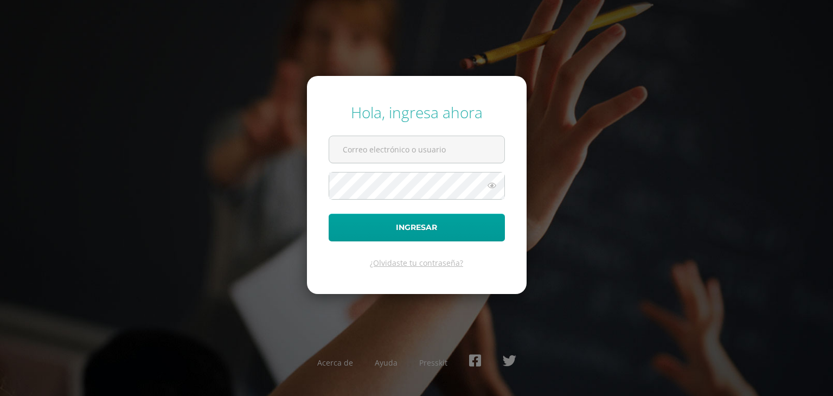
type input "o"
type input "[EMAIL_ADDRESS][DOMAIN_NAME]"
click at [329, 214] on button "Ingresar" at bounding box center [417, 228] width 176 height 28
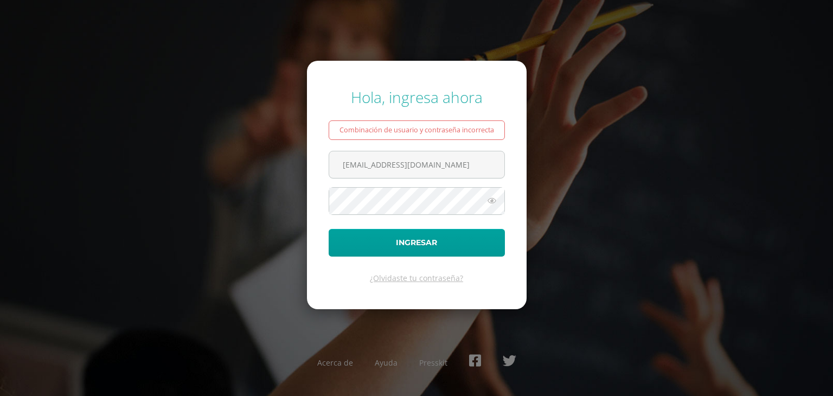
type input "[EMAIL_ADDRESS][DOMAIN_NAME]"
click at [329, 229] on button "Ingresar" at bounding box center [417, 243] width 176 height 28
drag, startPoint x: 0, startPoint y: 0, endPoint x: 396, endPoint y: 162, distance: 427.5
click at [396, 162] on form "Hola, ingresa ahora Combinación de usuario y contraseña incorrecta [EMAIL_ADDRE…" at bounding box center [417, 185] width 220 height 248
click at [396, 162] on input "Americano2024alumno23orog03@integralamericano.edo.gt" at bounding box center [416, 164] width 175 height 27
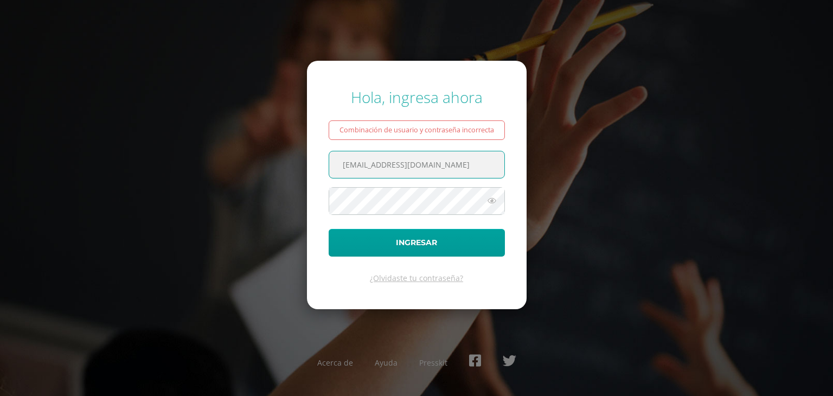
click at [397, 163] on input "Americano202alumno23orog03@integralamericano.edo.gt" at bounding box center [416, 164] width 175 height 27
type input "alumno23orog03@integralamericano.edo.gt"
click at [329, 229] on button "Ingresar" at bounding box center [417, 243] width 176 height 28
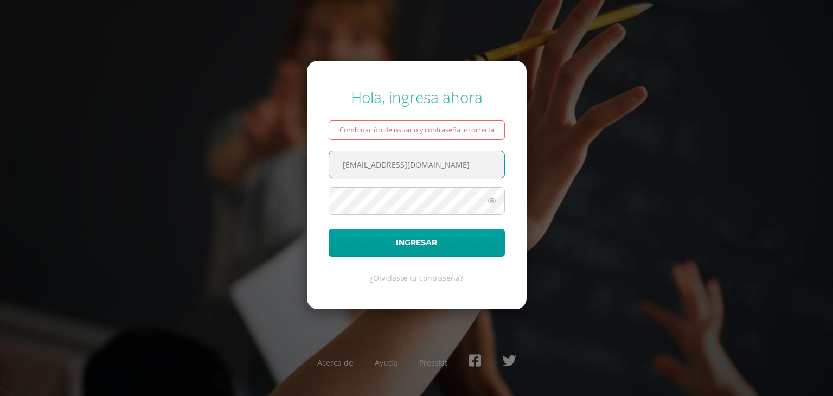
click at [491, 162] on input "alumno23orog03@integralamericano.edo.gt" at bounding box center [416, 164] width 175 height 27
click at [489, 169] on input "alumno23orog03@integralamericano.edo.gt" at bounding box center [416, 164] width 175 height 27
type input "alumno23orog03@integralamericano.edu.gt"
click at [329, 229] on button "Ingresar" at bounding box center [417, 243] width 176 height 28
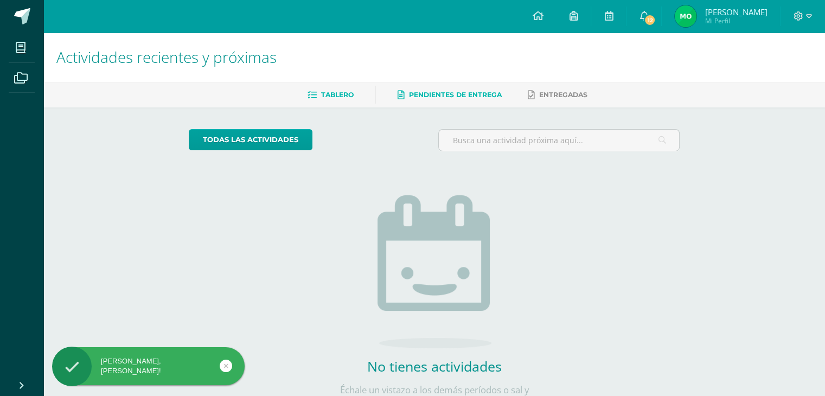
click at [464, 92] on span "Pendientes de entrega" at bounding box center [455, 95] width 93 height 8
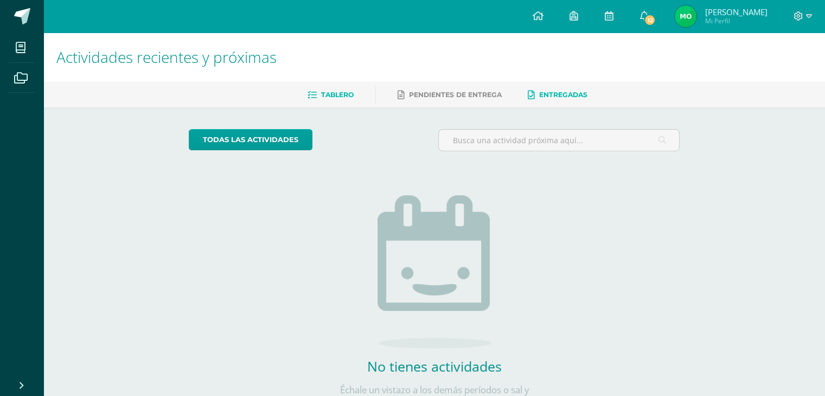
click at [537, 102] on link "Entregadas" at bounding box center [558, 94] width 60 height 17
click at [591, 19] on link at bounding box center [573, 16] width 35 height 33
click at [556, 16] on link at bounding box center [537, 16] width 37 height 33
click at [14, 21] on span at bounding box center [22, 16] width 16 height 16
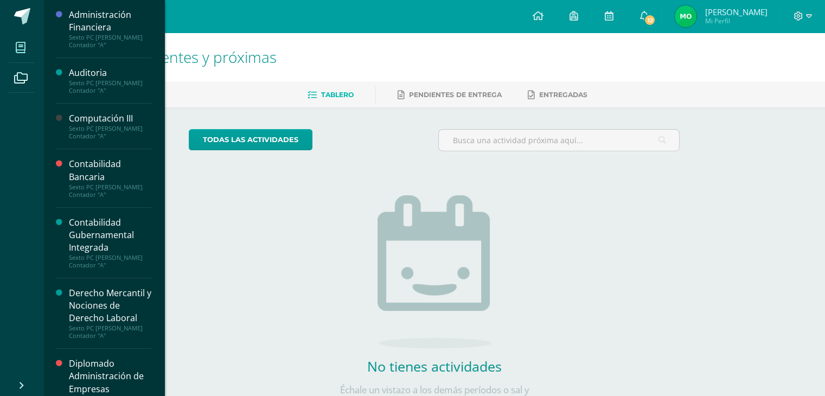
click at [24, 50] on icon at bounding box center [21, 47] width 10 height 11
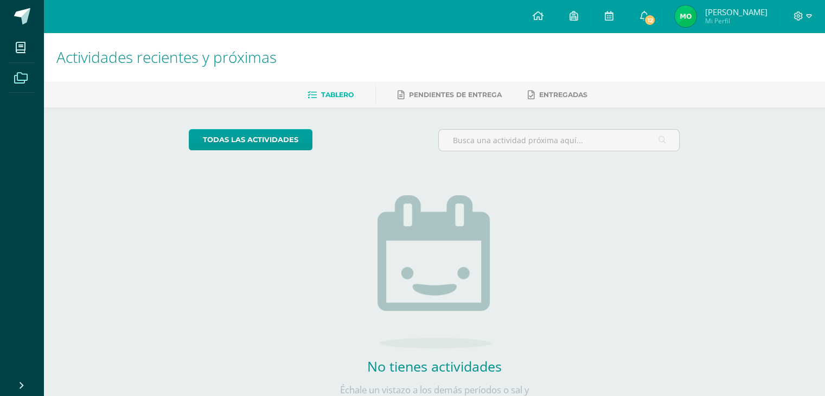
click at [15, 82] on icon at bounding box center [21, 78] width 14 height 11
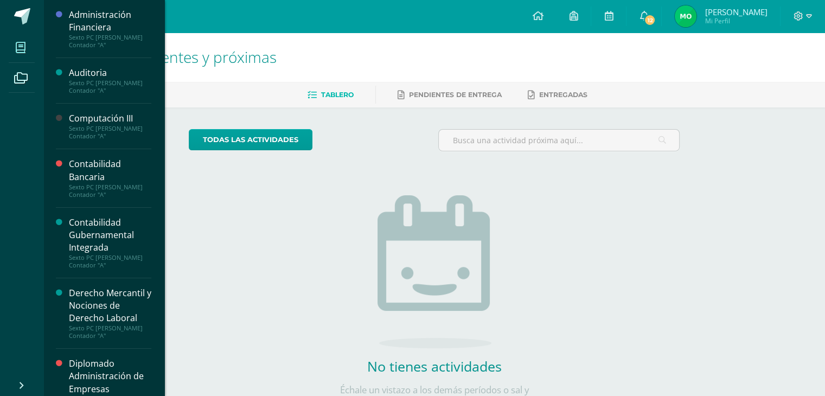
click at [15, 54] on span at bounding box center [21, 47] width 24 height 24
click at [106, 18] on div "Administración Financiera" at bounding box center [110, 21] width 82 height 25
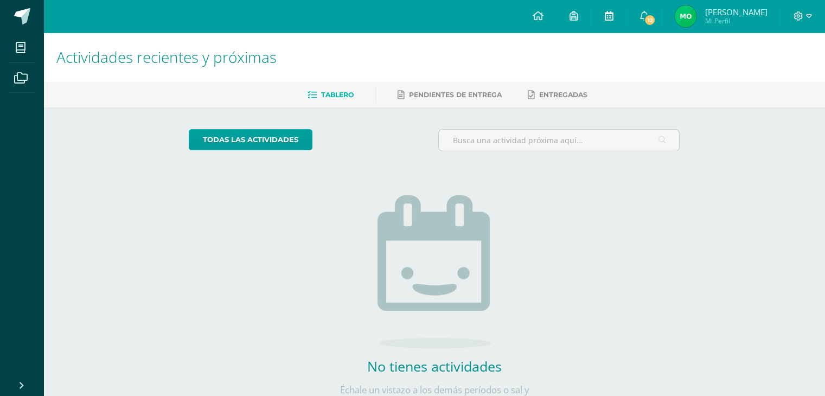
click at [626, 18] on link at bounding box center [608, 16] width 35 height 33
click at [656, 17] on span "12" at bounding box center [650, 20] width 12 height 12
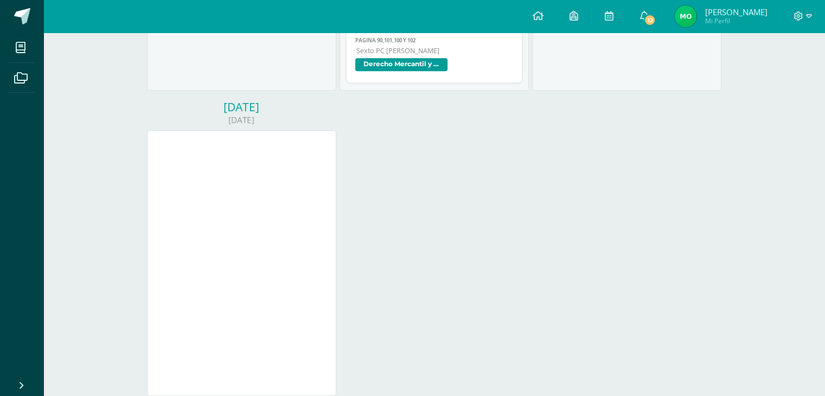
scroll to position [739, 0]
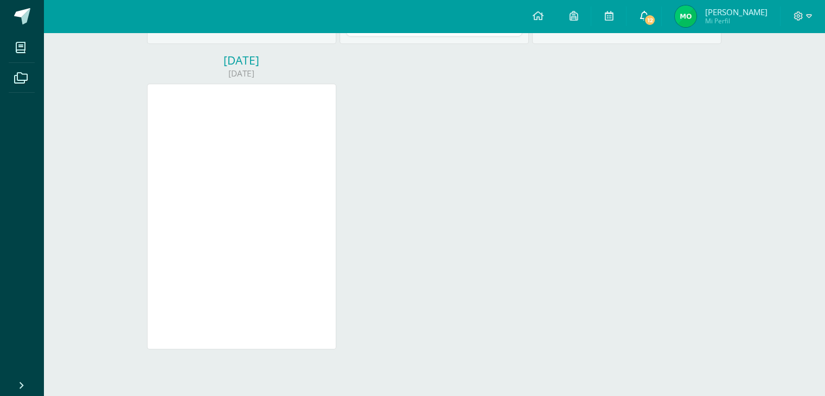
click at [661, 11] on link "12" at bounding box center [644, 16] width 35 height 33
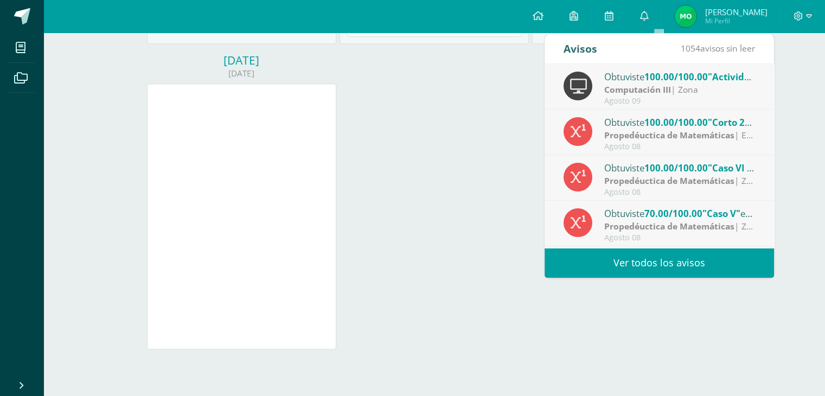
scroll to position [180, 0]
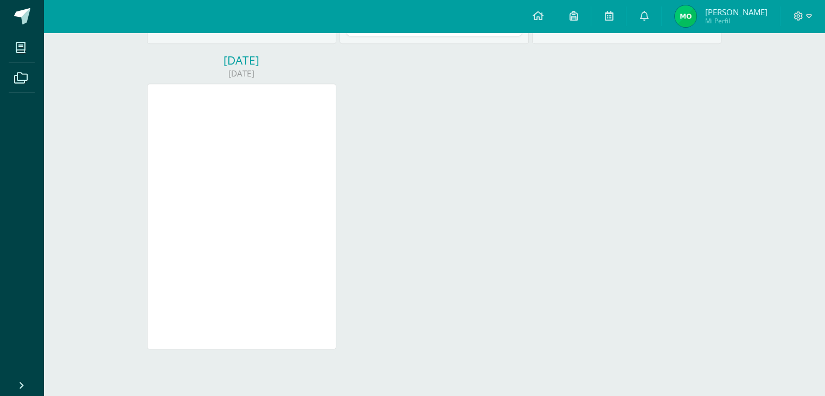
click at [591, 16] on link at bounding box center [573, 16] width 35 height 33
click at [780, 27] on link "[PERSON_NAME] Mi Perfil" at bounding box center [721, 16] width 118 height 33
click at [754, 14] on span "[PERSON_NAME]" at bounding box center [736, 12] width 62 height 11
click at [803, 14] on span at bounding box center [803, 16] width 18 height 12
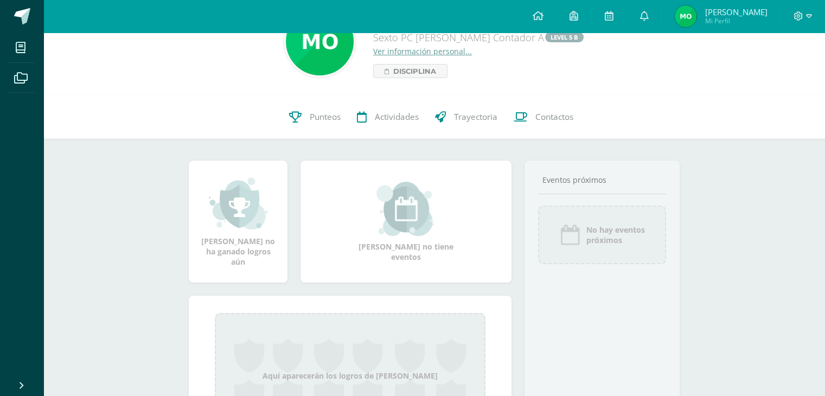
scroll to position [44, 0]
click at [321, 122] on span "Punteos" at bounding box center [325, 117] width 31 height 11
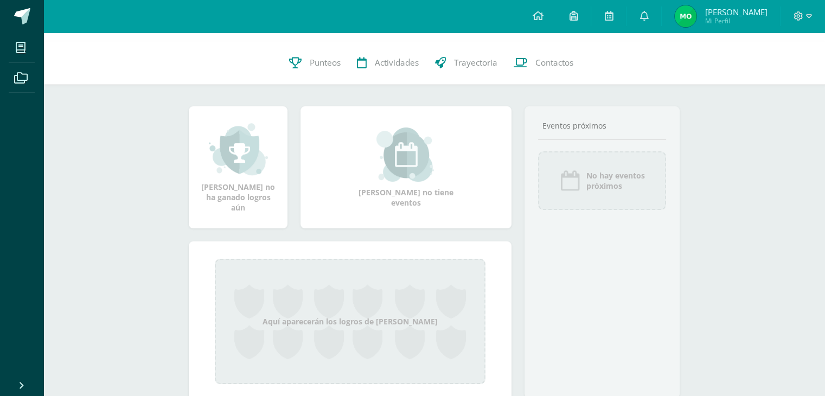
scroll to position [100, 0]
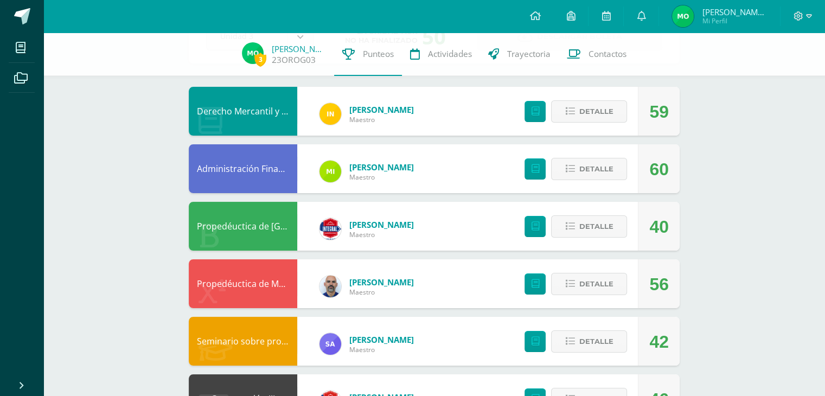
scroll to position [93, 0]
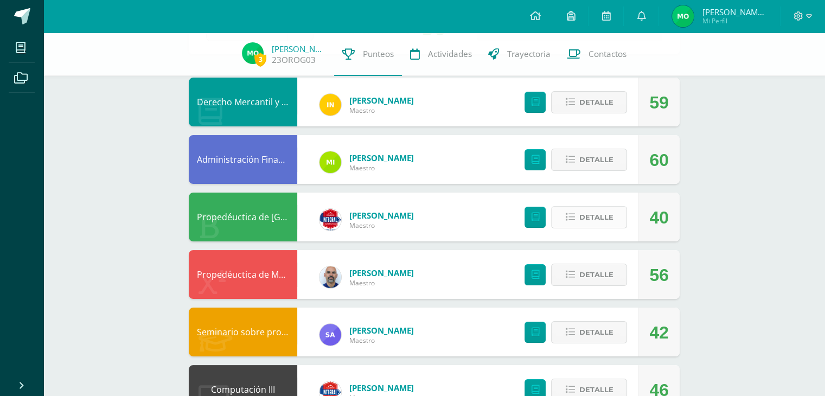
click at [594, 220] on span "Detalle" at bounding box center [596, 217] width 34 height 20
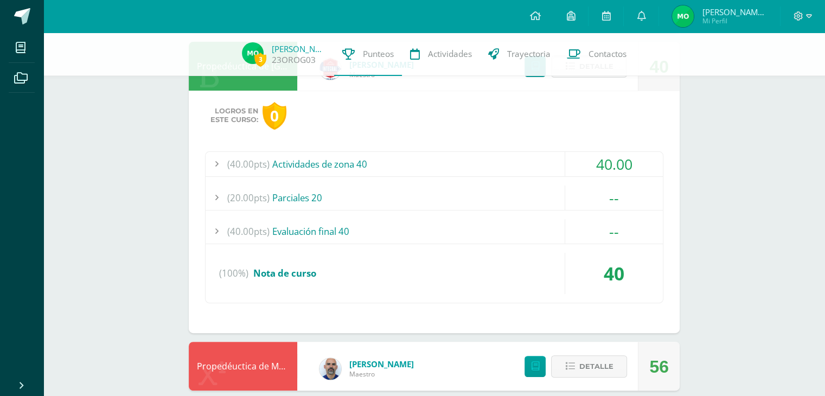
scroll to position [245, 0]
click at [263, 196] on span "(20.00pts)" at bounding box center [248, 197] width 42 height 24
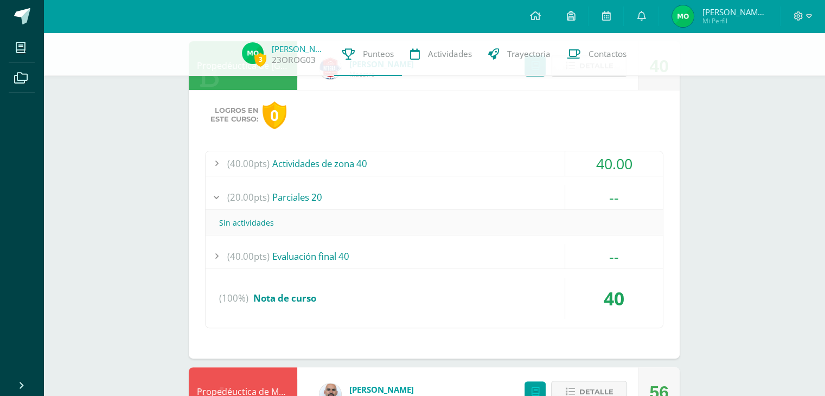
click at [263, 196] on span "(20.00pts)" at bounding box center [248, 197] width 42 height 24
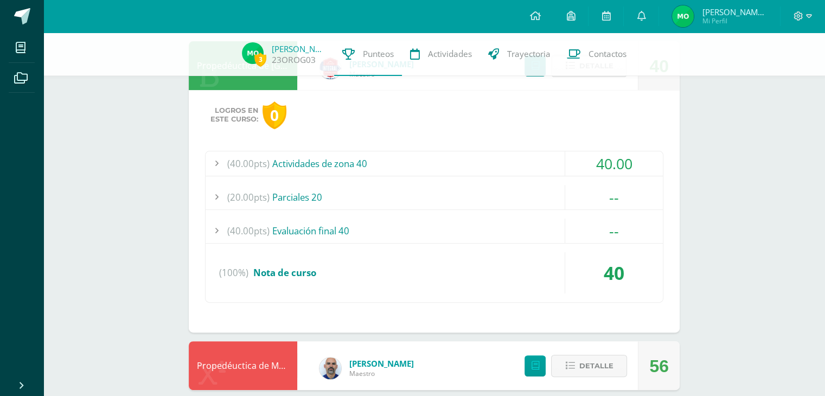
click at [330, 167] on div "(40.00pts) Actividades de zona 40" at bounding box center [434, 163] width 457 height 24
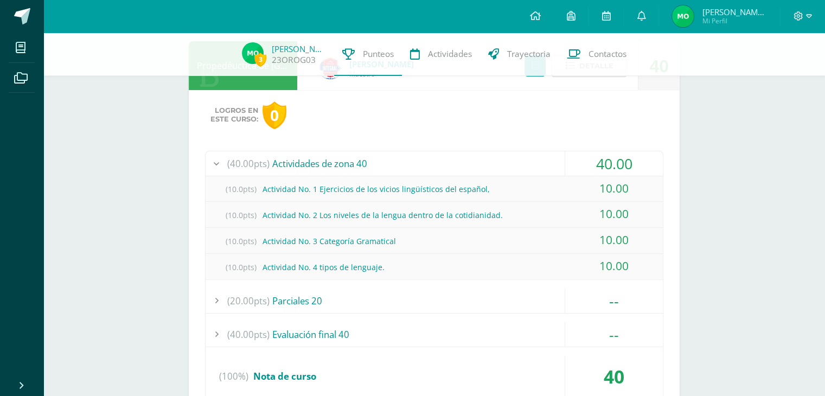
click at [290, 296] on div "(20.00pts) Parciales 20" at bounding box center [434, 301] width 457 height 24
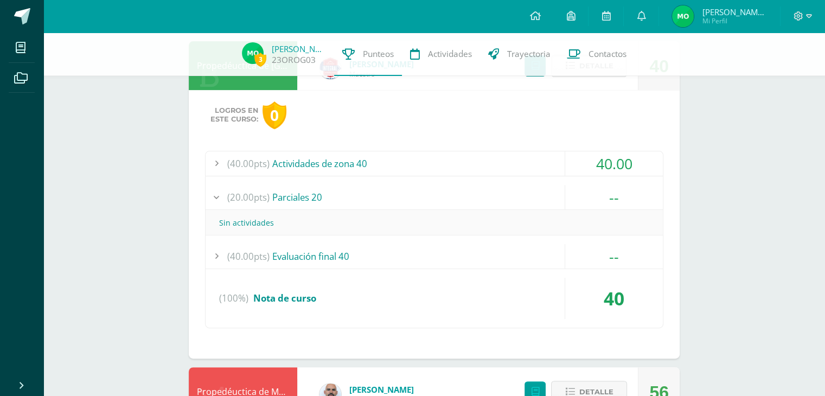
click at [290, 254] on div "(40.00pts) Evaluación final 40" at bounding box center [434, 256] width 457 height 24
click at [309, 234] on div "(40.00pts) Evaluación final 40" at bounding box center [434, 231] width 457 height 24
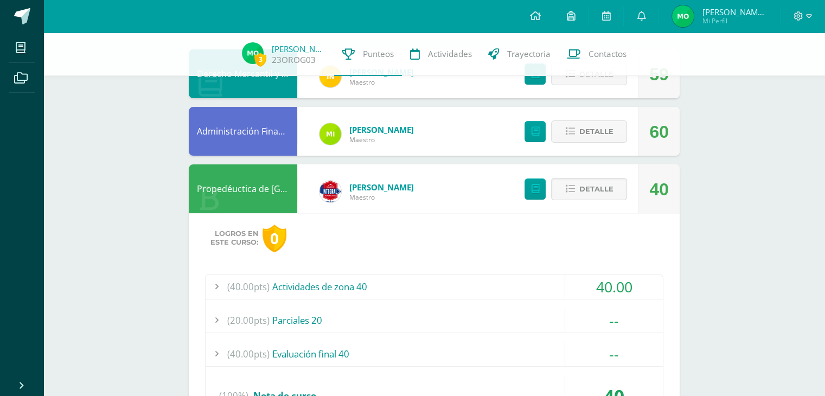
scroll to position [121, 0]
click at [577, 194] on button "Detalle" at bounding box center [589, 189] width 76 height 22
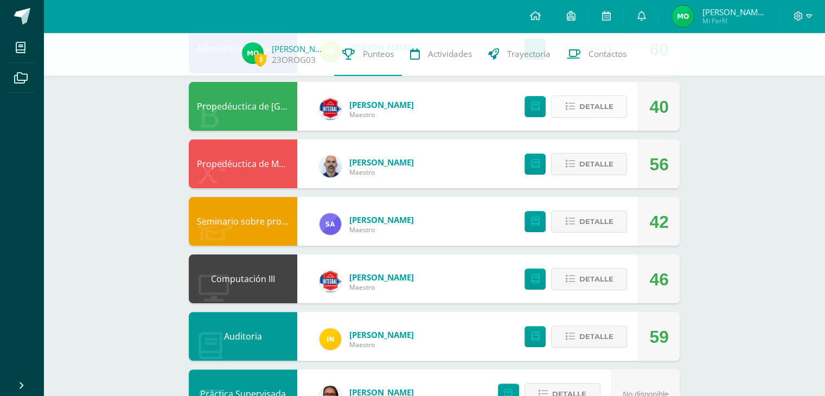
scroll to position [204, 0]
click at [601, 162] on span "Detalle" at bounding box center [596, 164] width 34 height 20
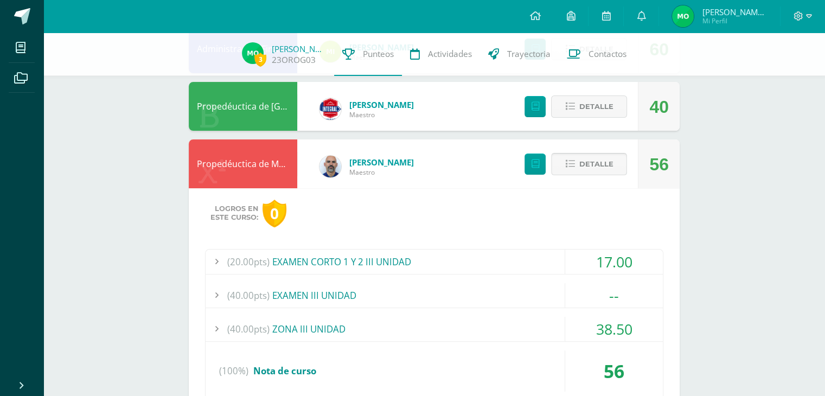
click at [579, 161] on button "Detalle" at bounding box center [589, 164] width 76 height 22
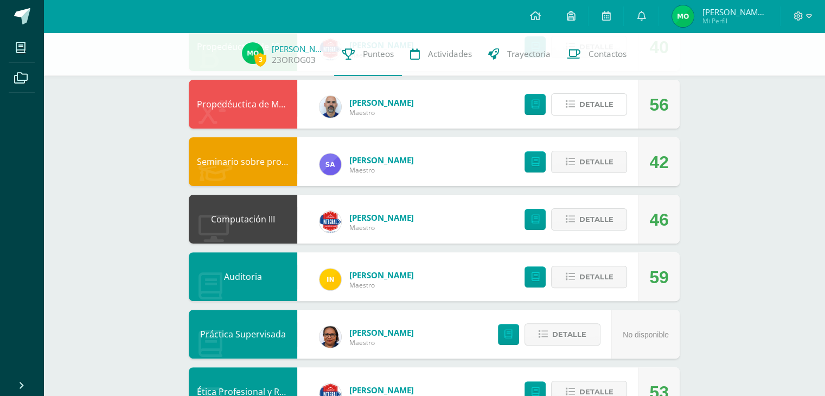
scroll to position [269, 0]
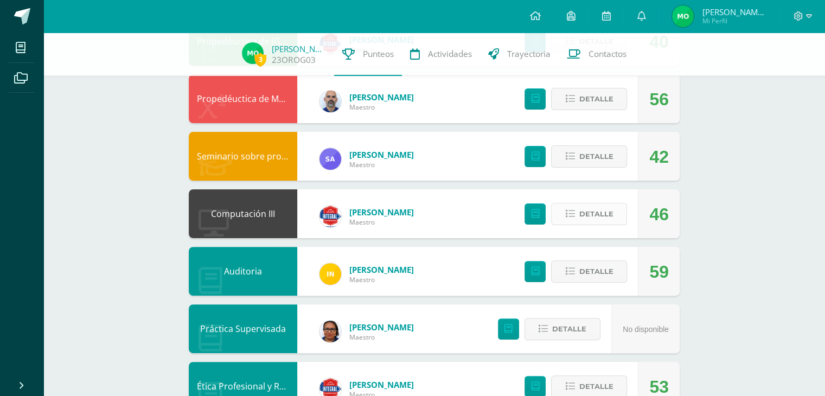
click at [577, 212] on button "Detalle" at bounding box center [589, 214] width 76 height 22
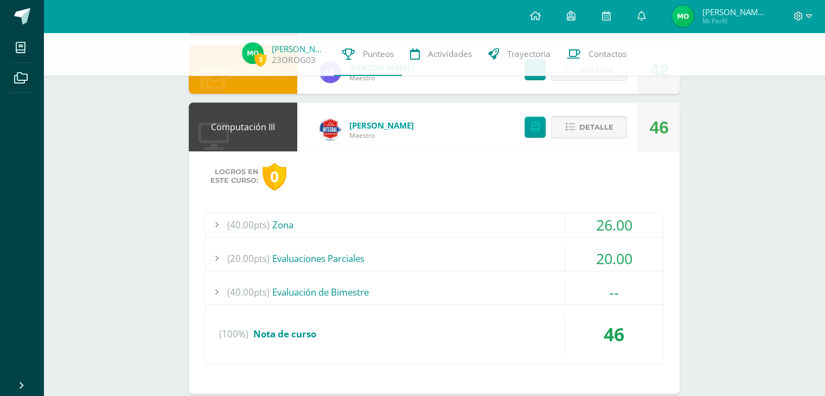
scroll to position [356, 0]
click at [349, 295] on div "(40.00pts) Evaluación de Bimestre" at bounding box center [434, 292] width 457 height 24
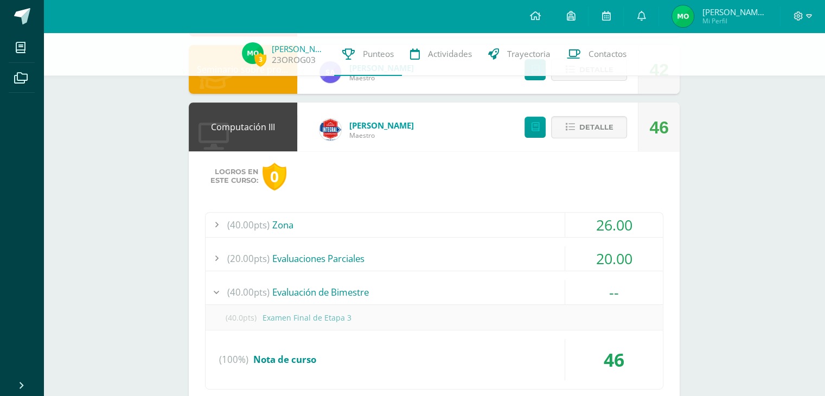
click at [365, 256] on div "(20.00pts) Evaluaciones Parciales" at bounding box center [434, 258] width 457 height 24
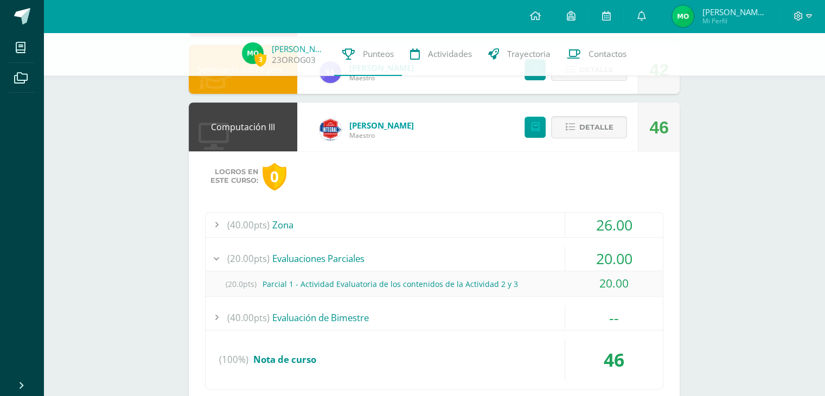
click at [367, 283] on div "(20.0pts) Parcial 1 - Actividad Evaluatoria de los contenidos de la Actividad 2…" at bounding box center [434, 284] width 457 height 24
click at [438, 221] on div "(40.00pts) Zona" at bounding box center [434, 225] width 457 height 24
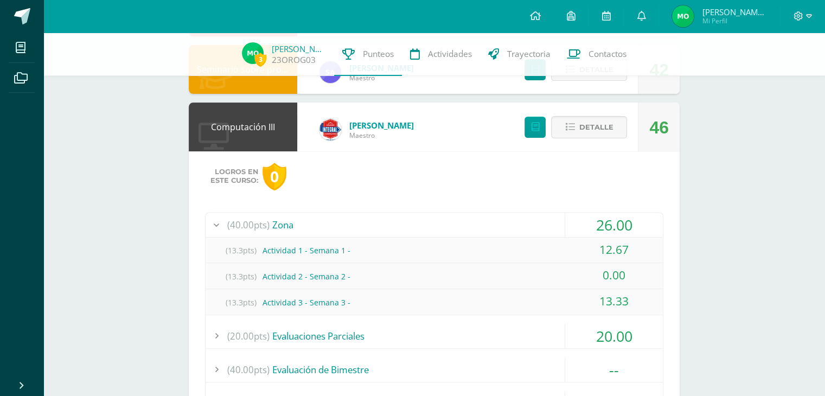
click at [646, 137] on div "46" at bounding box center [659, 127] width 42 height 49
click at [597, 280] on div "0.00" at bounding box center [614, 275] width 98 height 24
click at [614, 123] on button "Detalle" at bounding box center [589, 127] width 76 height 22
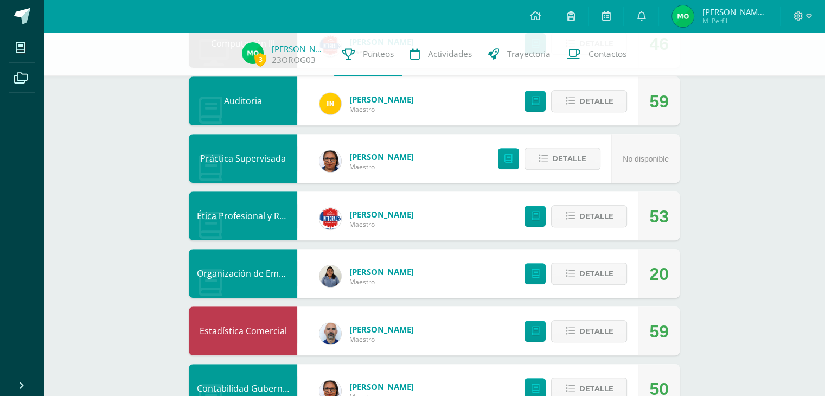
scroll to position [445, 0]
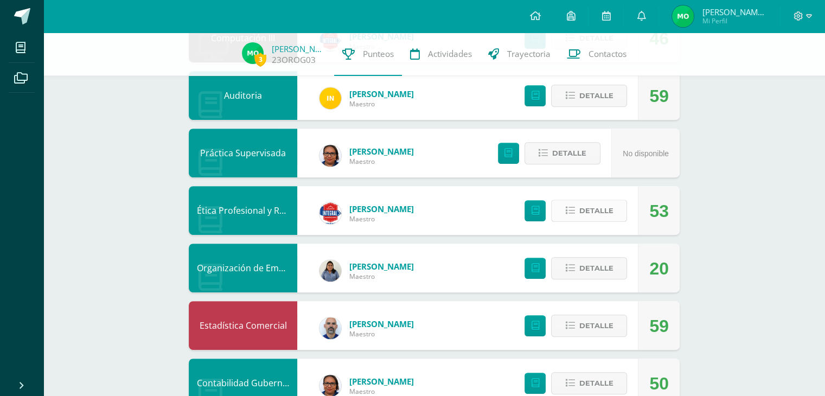
click at [598, 212] on span "Detalle" at bounding box center [596, 211] width 34 height 20
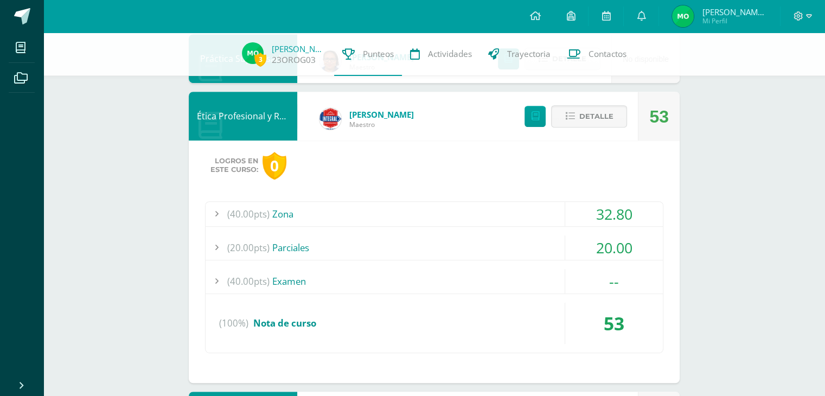
scroll to position [540, 0]
click at [317, 211] on div "(40.00pts) Zona" at bounding box center [434, 213] width 457 height 24
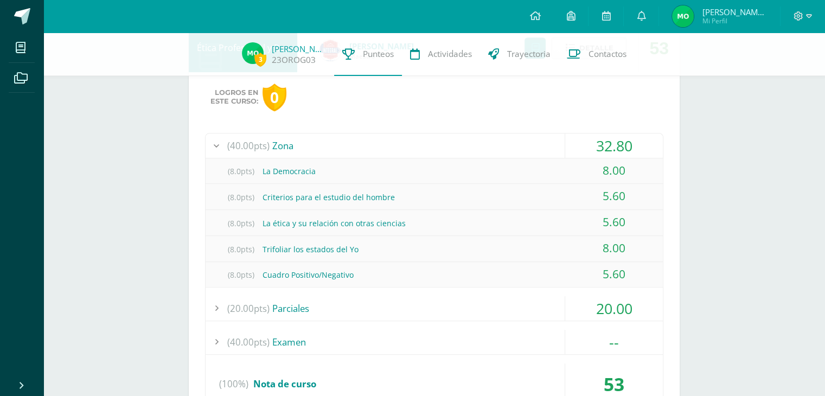
scroll to position [618, 0]
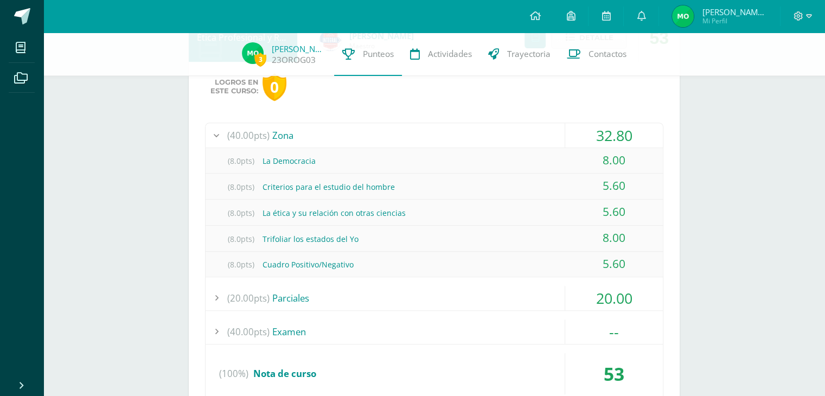
click at [278, 292] on div "(20.00pts) Parciales" at bounding box center [434, 298] width 457 height 24
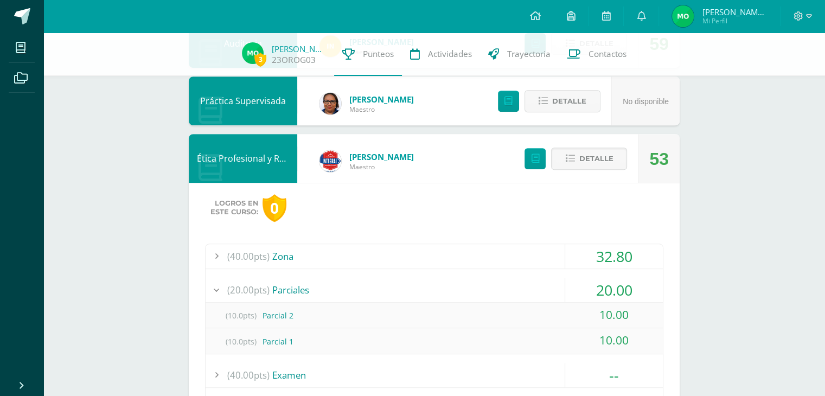
scroll to position [496, 0]
click at [576, 162] on button "Detalle" at bounding box center [589, 159] width 76 height 22
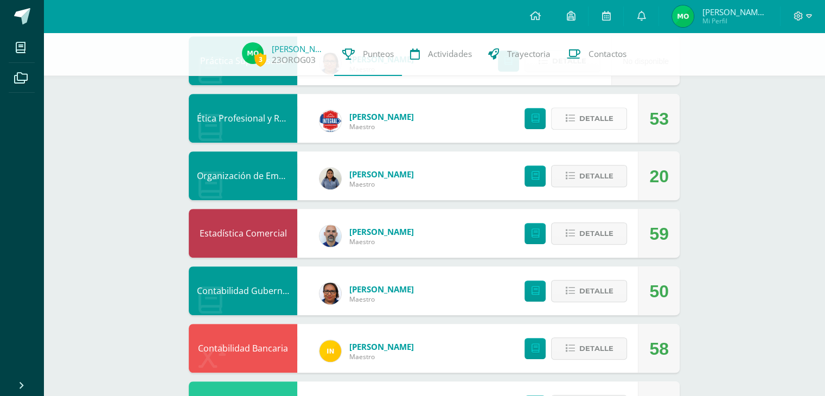
scroll to position [544, 0]
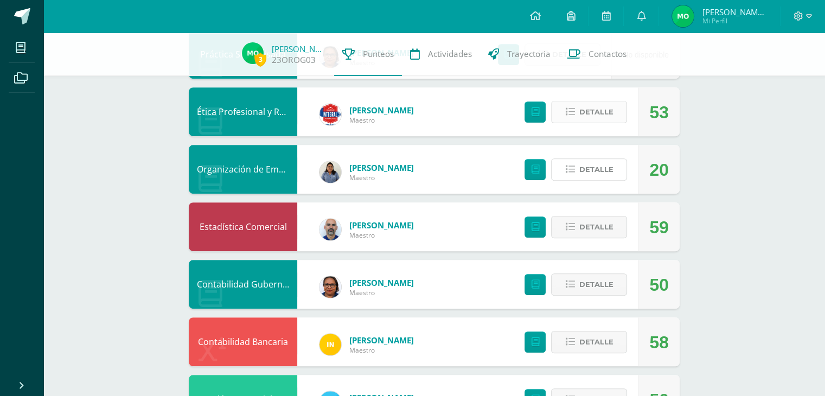
click at [576, 162] on button "Detalle" at bounding box center [589, 169] width 76 height 22
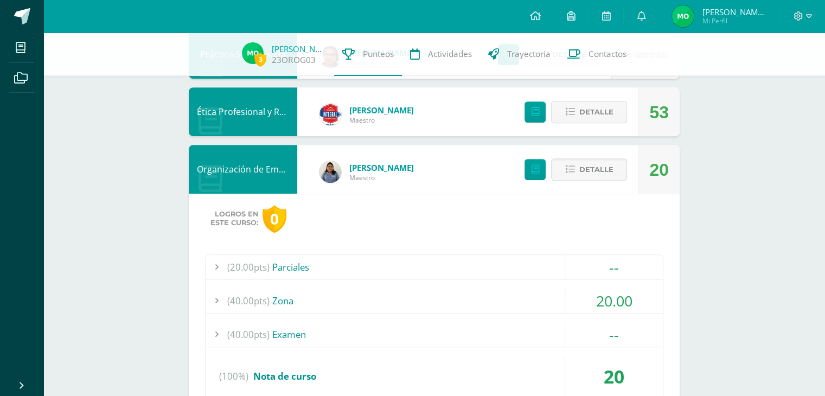
click at [502, 290] on div "(40.00pts) Zona" at bounding box center [434, 301] width 457 height 24
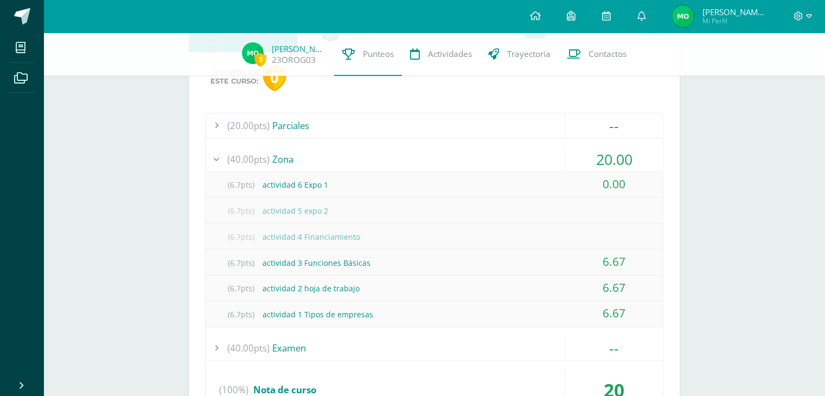
scroll to position [686, 0]
click at [581, 159] on div "20.00" at bounding box center [614, 158] width 98 height 24
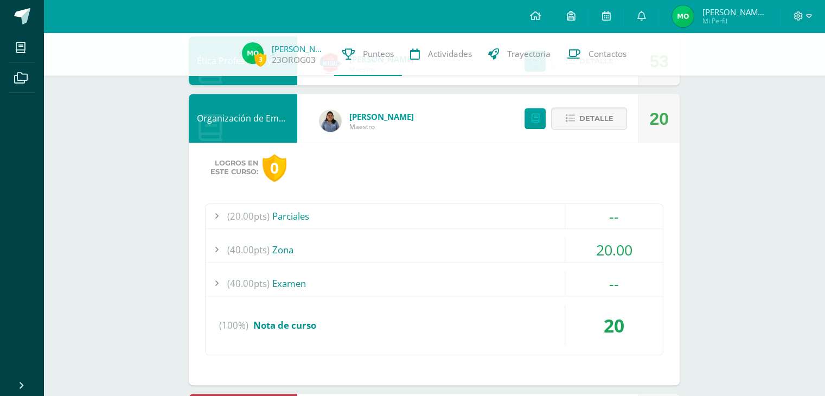
scroll to position [595, 0]
click at [608, 117] on span "Detalle" at bounding box center [596, 119] width 34 height 20
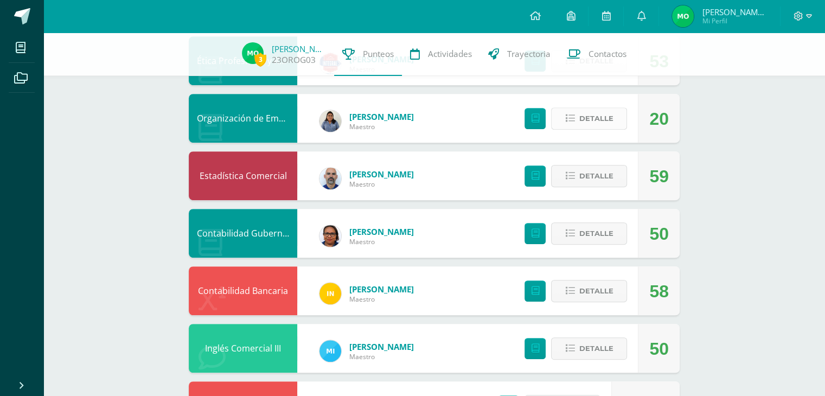
click at [608, 117] on span "Detalle" at bounding box center [596, 119] width 34 height 20
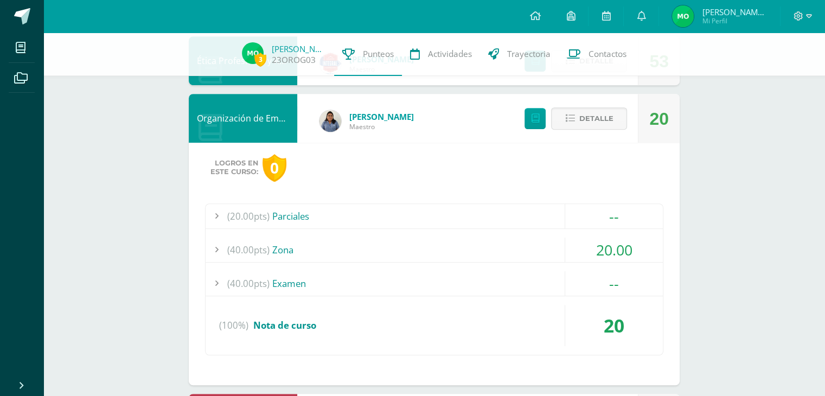
click at [573, 245] on div "20.00" at bounding box center [614, 250] width 98 height 24
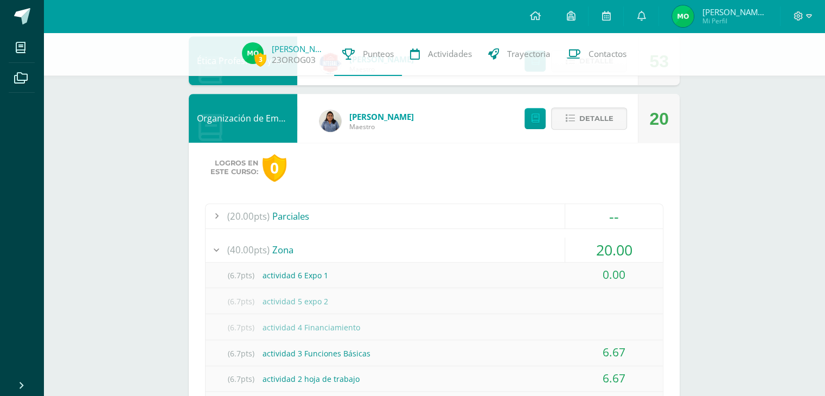
click at [569, 246] on div "20.00" at bounding box center [614, 250] width 98 height 24
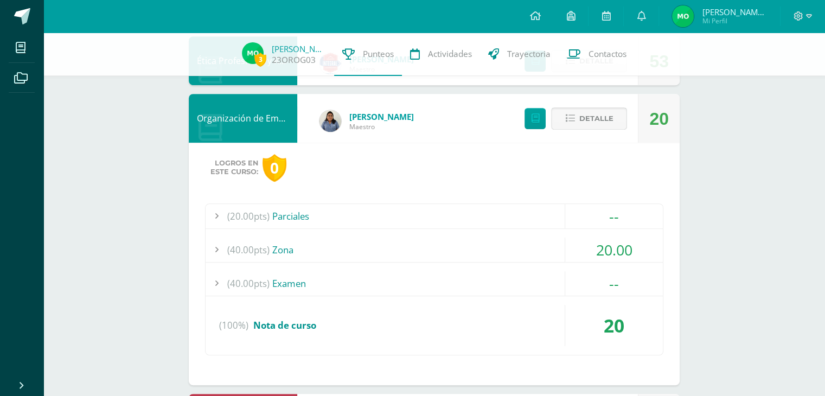
click at [599, 122] on span "Detalle" at bounding box center [596, 119] width 34 height 20
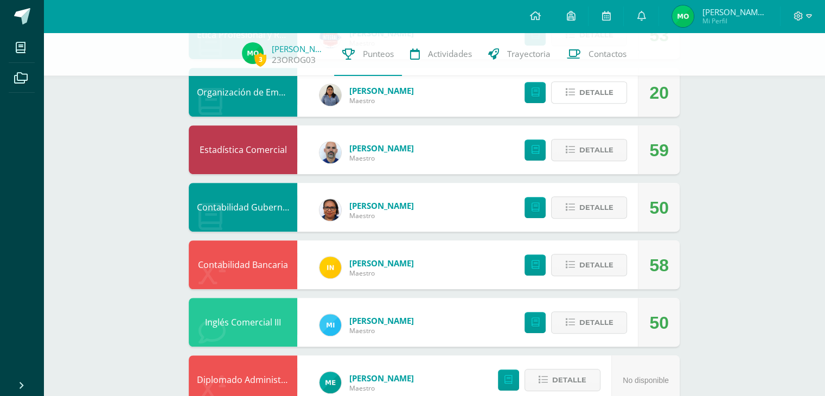
scroll to position [622, 0]
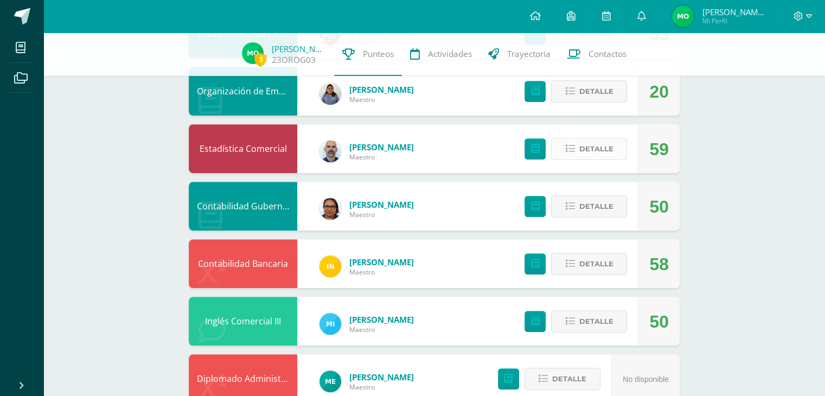
click at [590, 145] on span "Detalle" at bounding box center [596, 149] width 34 height 20
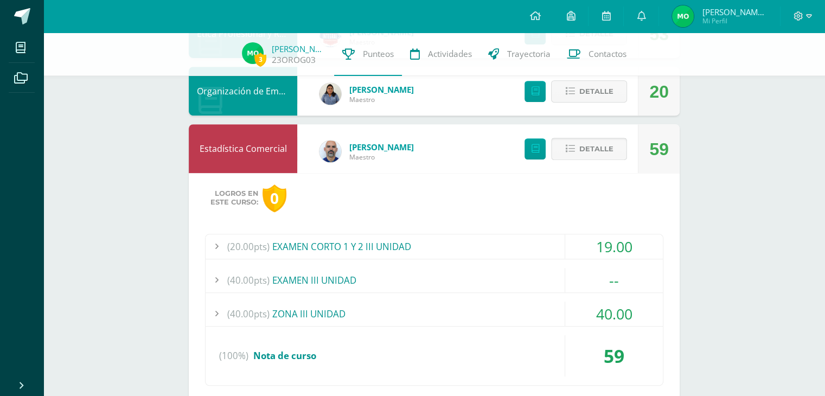
click at [590, 145] on span "Detalle" at bounding box center [596, 149] width 34 height 20
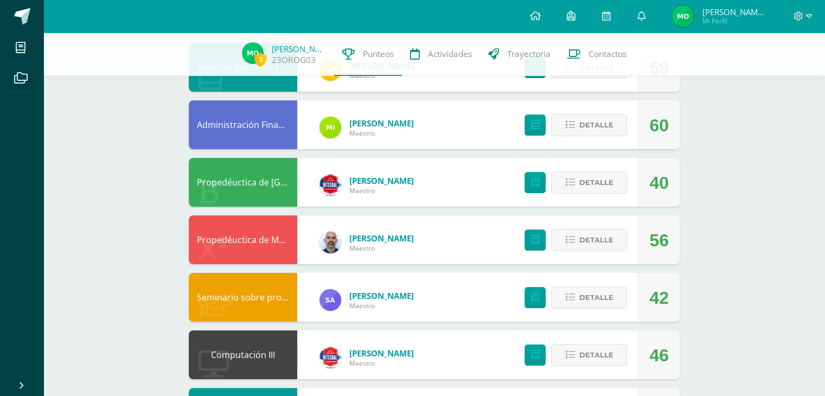
scroll to position [126, 0]
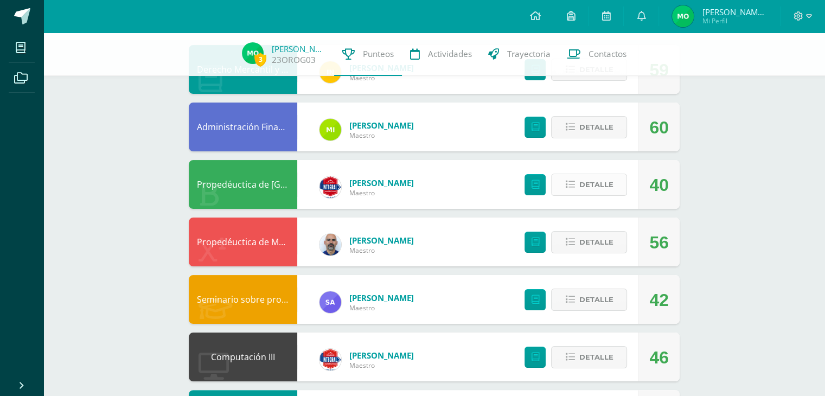
click at [610, 188] on span "Detalle" at bounding box center [596, 185] width 34 height 20
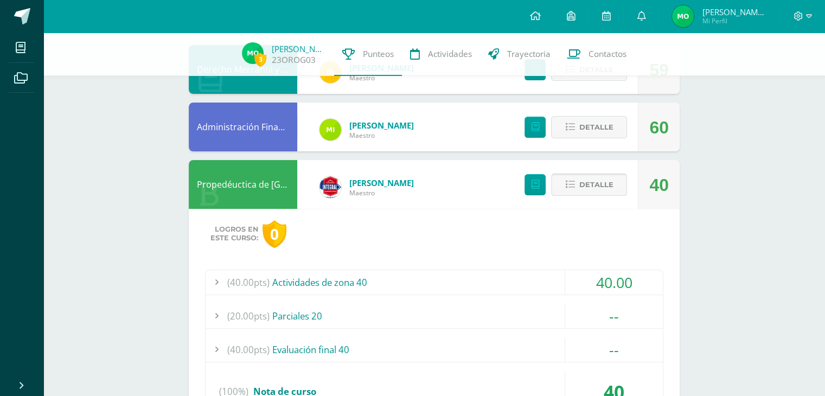
click at [595, 180] on span "Detalle" at bounding box center [596, 185] width 34 height 20
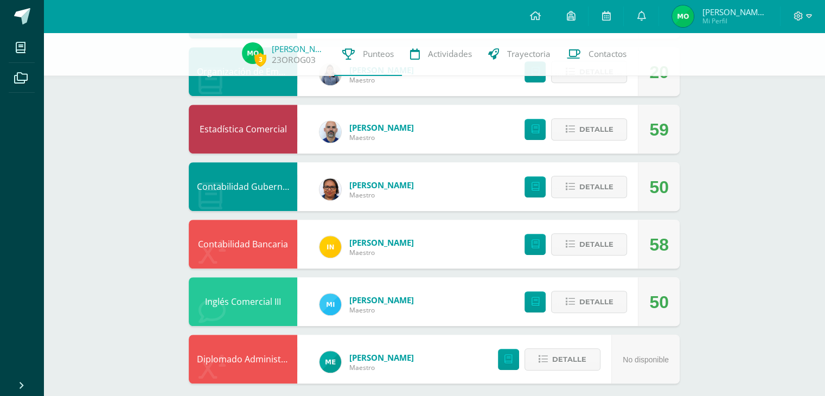
scroll to position [657, 0]
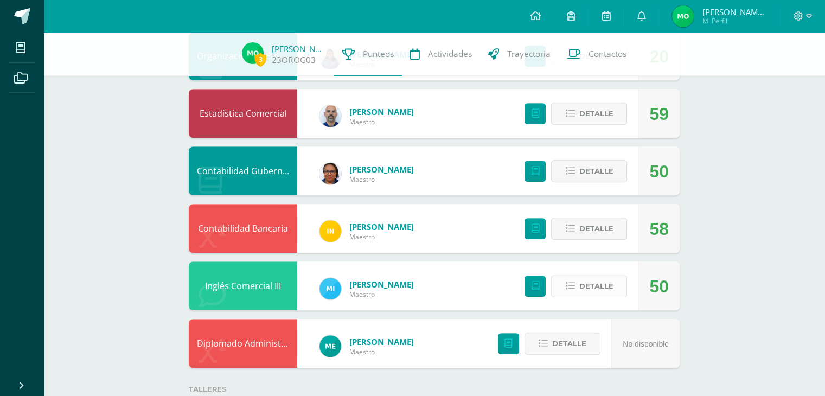
click at [605, 283] on span "Detalle" at bounding box center [596, 286] width 34 height 20
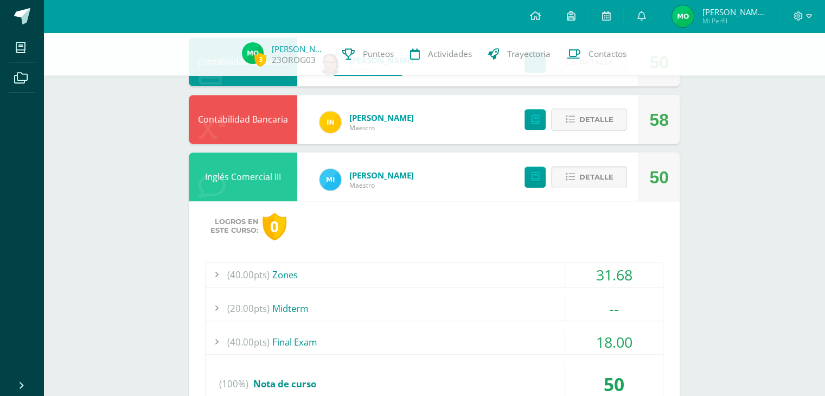
scroll to position [766, 0]
click at [502, 274] on div "(40.00pts) Zones" at bounding box center [434, 275] width 457 height 24
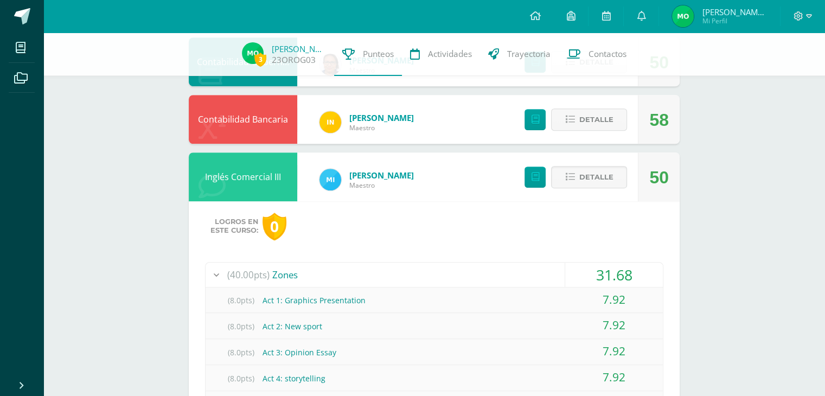
click at [502, 274] on div "(40.00pts) Zones" at bounding box center [434, 275] width 457 height 24
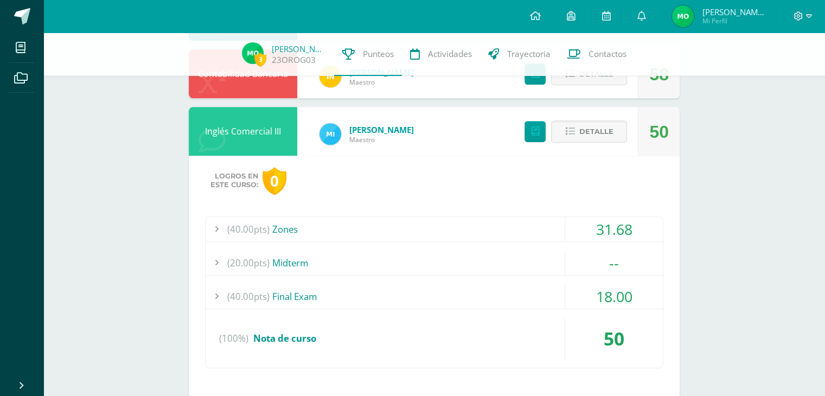
scroll to position [812, 0]
click at [460, 292] on div "(40.00pts) Final Exam" at bounding box center [434, 296] width 457 height 24
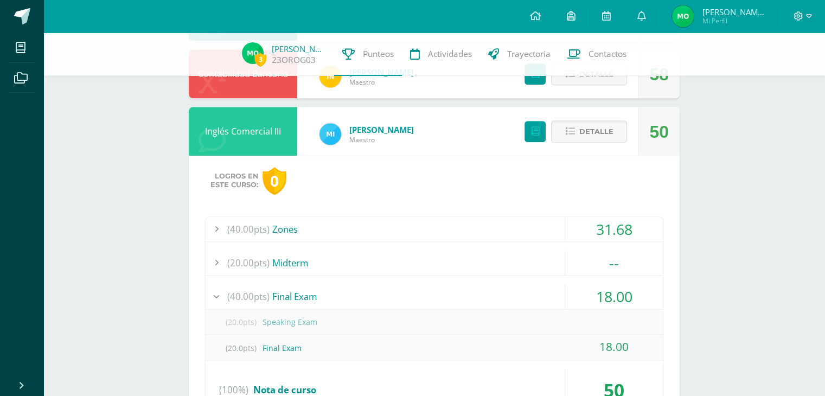
click at [460, 292] on div "(40.00pts) Final Exam" at bounding box center [434, 296] width 457 height 24
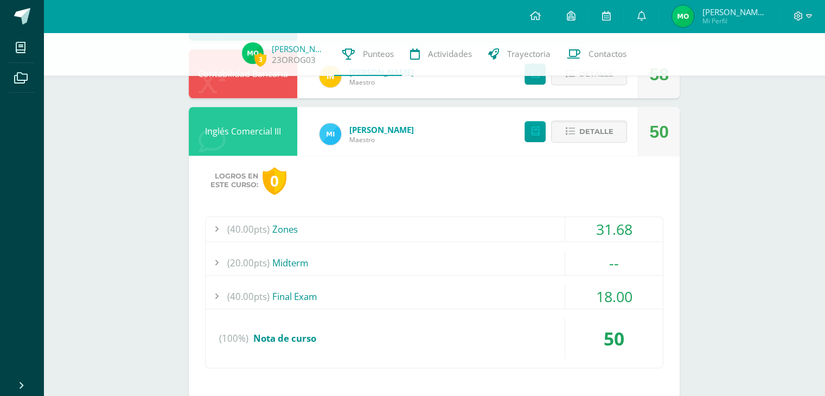
click at [349, 264] on div "(20.00pts) Midterm" at bounding box center [434, 263] width 457 height 24
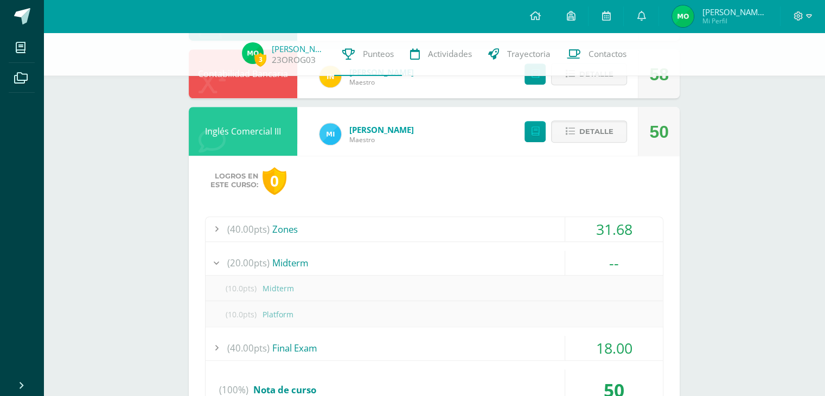
click at [349, 264] on div "(20.00pts) Midterm" at bounding box center [434, 263] width 457 height 24
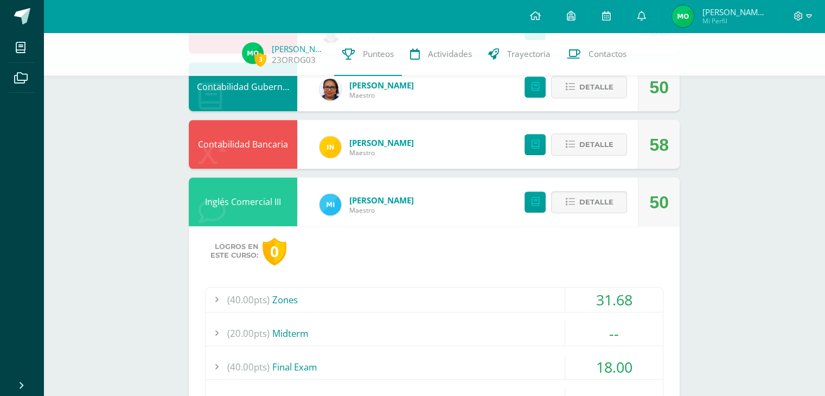
scroll to position [840, 0]
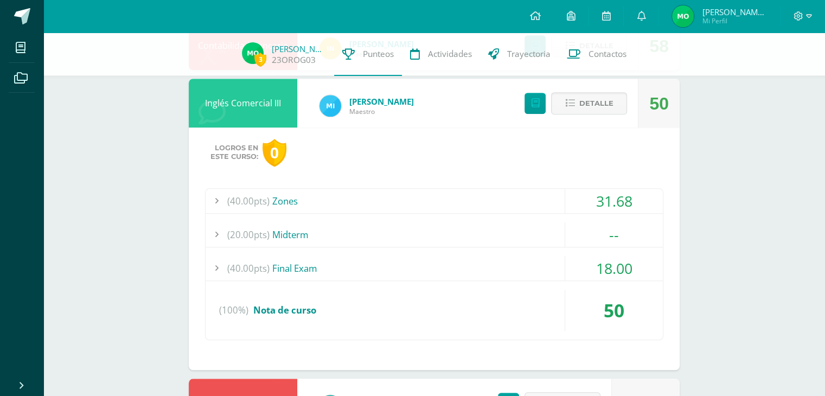
click at [366, 193] on div "(40.00pts) Zones" at bounding box center [434, 201] width 457 height 24
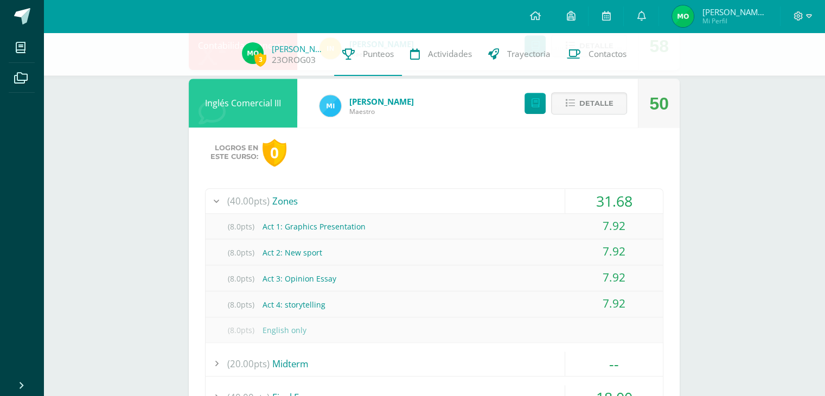
click at [373, 206] on div "(40.00pts) Zones" at bounding box center [434, 201] width 457 height 24
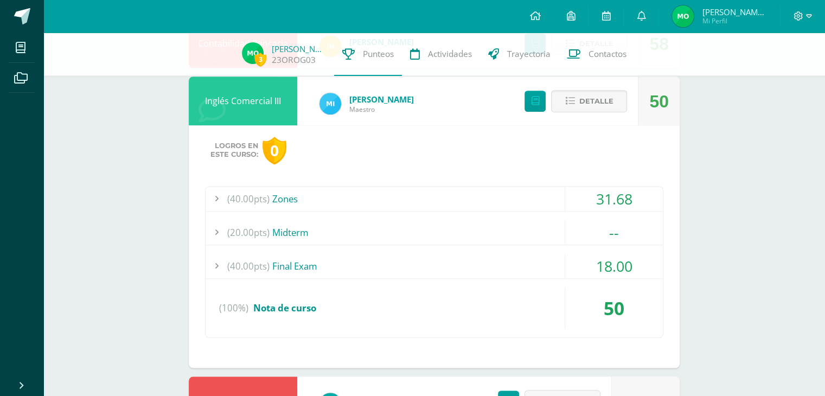
scroll to position [840, 0]
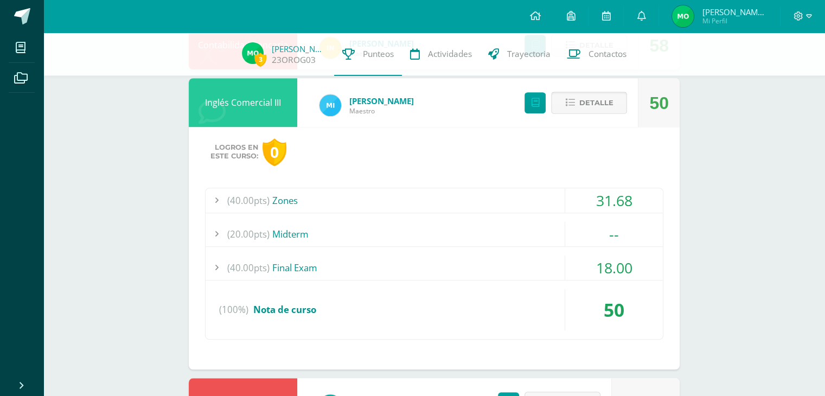
click at [596, 111] on span "Detalle" at bounding box center [596, 103] width 34 height 20
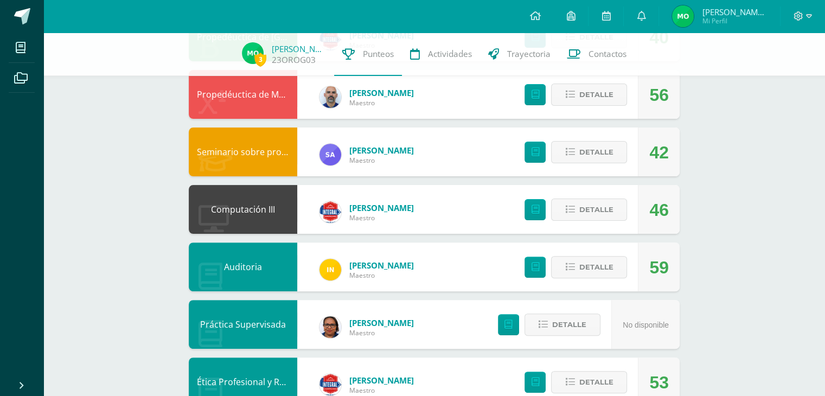
scroll to position [273, 0]
